Goal: Information Seeking & Learning: Learn about a topic

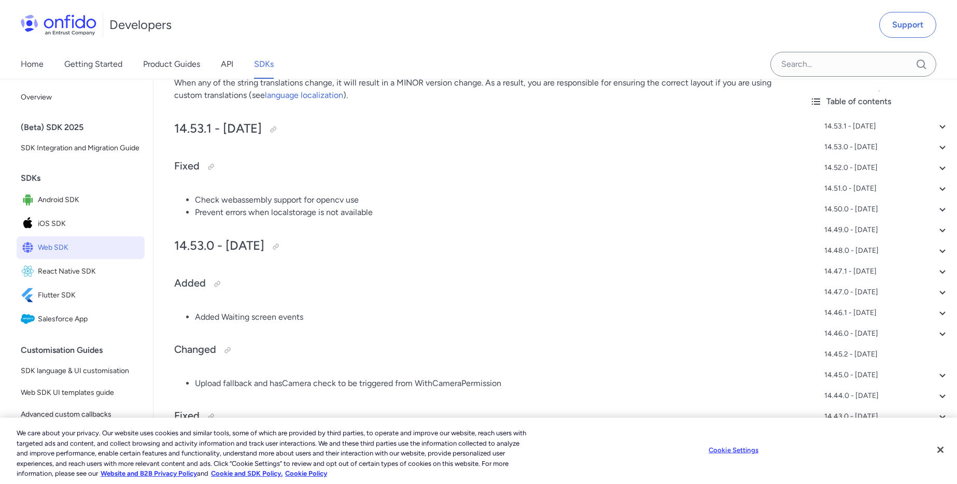
scroll to position [230, 0]
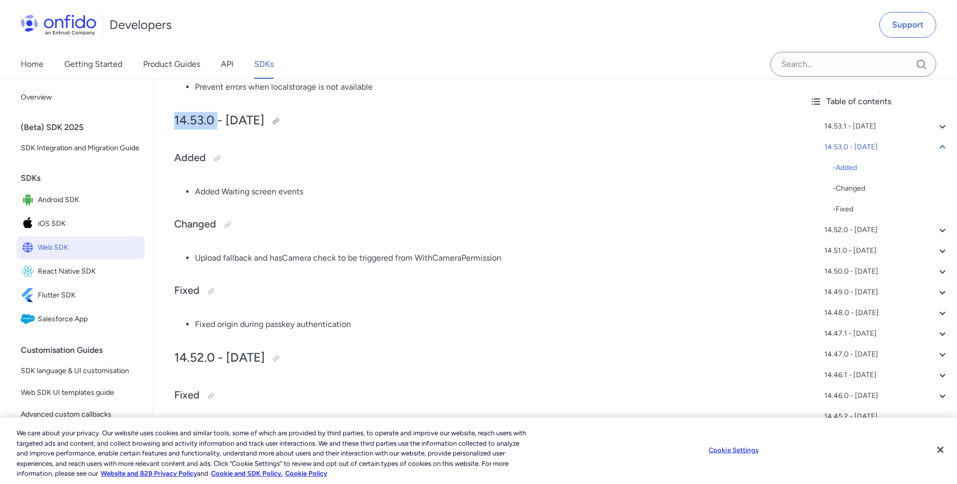
drag, startPoint x: 174, startPoint y: 122, endPoint x: 219, endPoint y: 120, distance: 45.2
click at [219, 120] on h2 "14.53.0 - [DATE]" at bounding box center [477, 121] width 607 height 18
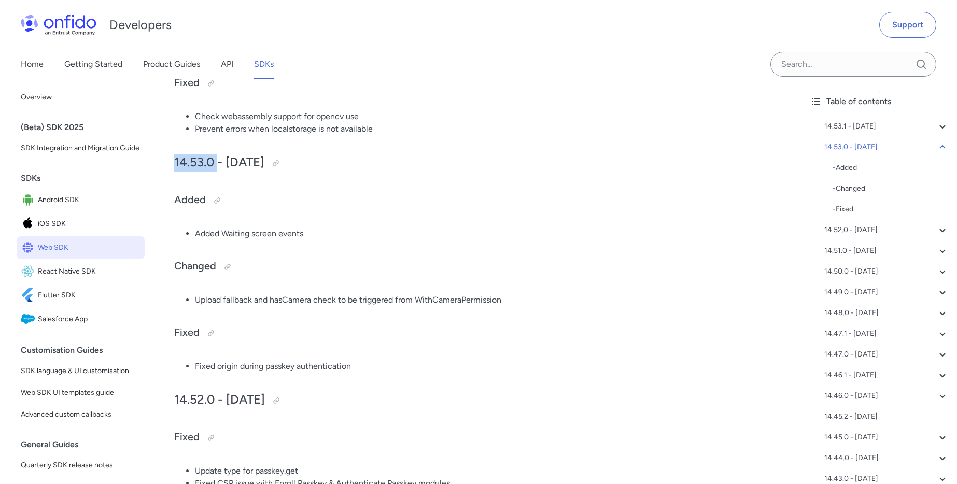
scroll to position [297, 0]
click at [192, 159] on h2 "14.53.0 - [DATE]" at bounding box center [477, 164] width 607 height 18
drag, startPoint x: 214, startPoint y: 163, endPoint x: 170, endPoint y: 159, distance: 43.7
copy h2 "14.53.0"
